Goal: Check status

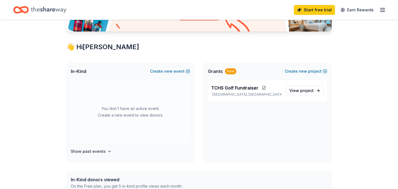
scroll to position [88, 0]
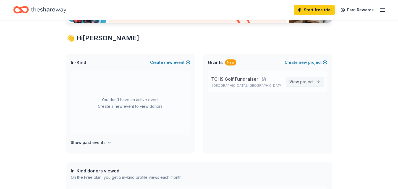
click at [299, 81] on span "View project" at bounding box center [302, 82] width 24 height 7
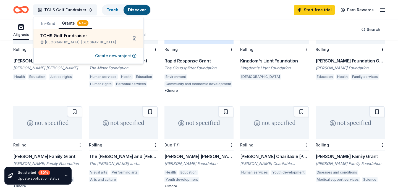
scroll to position [241, 0]
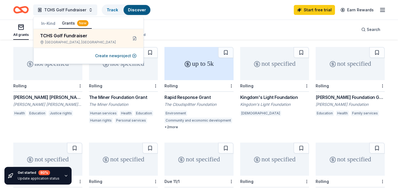
click at [132, 9] on link "Discover" at bounding box center [137, 9] width 18 height 5
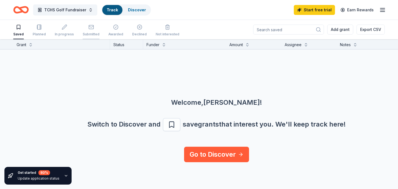
click at [87, 30] on div "Submitted" at bounding box center [91, 30] width 17 height 12
click at [24, 9] on icon "Home" at bounding box center [20, 9] width 15 height 13
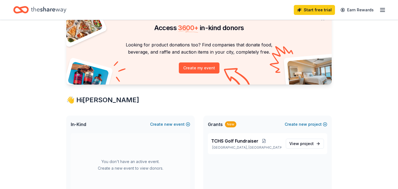
scroll to position [8, 0]
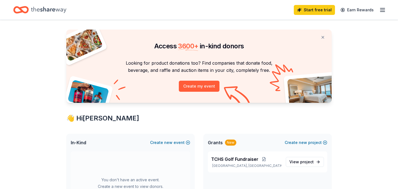
click at [380, 10] on icon "button" at bounding box center [383, 10] width 7 height 7
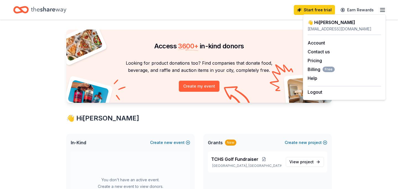
click at [29, 9] on div "Home" at bounding box center [39, 9] width 53 height 13
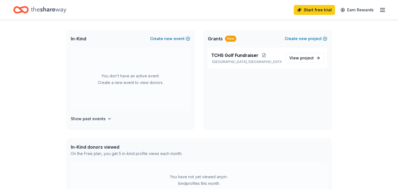
scroll to position [148, 0]
